Goal: Use online tool/utility: Utilize a website feature to perform a specific function

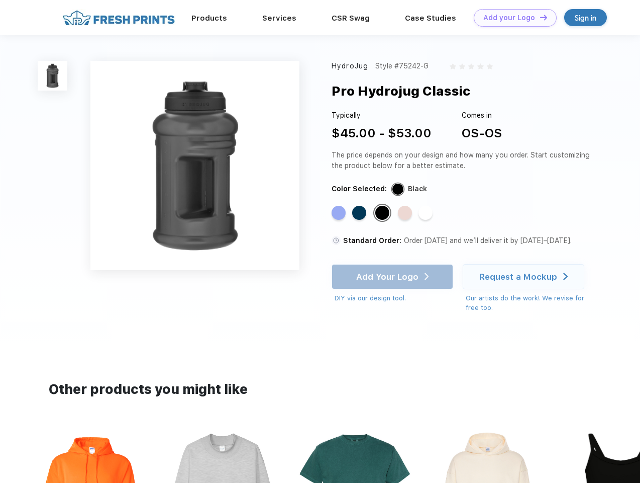
click at [512, 18] on link "Add your Logo Design Tool" at bounding box center [515, 18] width 83 height 18
click at [0, 0] on div "Design Tool" at bounding box center [0, 0] width 0 height 0
click at [539, 17] on link "Add your Logo Design Tool" at bounding box center [515, 18] width 83 height 18
click at [53, 75] on img at bounding box center [53, 76] width 30 height 30
click at [340, 213] on div "Standard Color" at bounding box center [339, 213] width 14 height 14
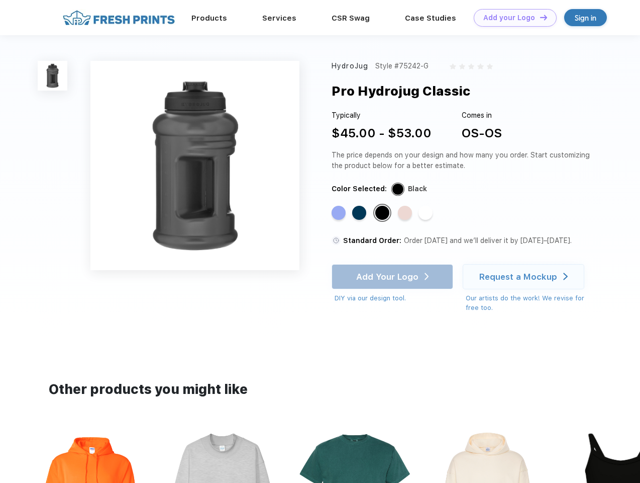
click at [360, 213] on div "Standard Color" at bounding box center [359, 213] width 14 height 14
click at [384, 213] on div "Standard Color" at bounding box center [383, 213] width 14 height 14
click at [406, 213] on div "Standard Color" at bounding box center [405, 213] width 14 height 14
click at [427, 213] on div "Standard Color" at bounding box center [426, 213] width 14 height 14
click at [394, 276] on div "Add Your Logo DIY via our design tool. Ah shoot! This product isn't up in our d…" at bounding box center [393, 283] width 122 height 39
